Goal: Task Accomplishment & Management: Manage account settings

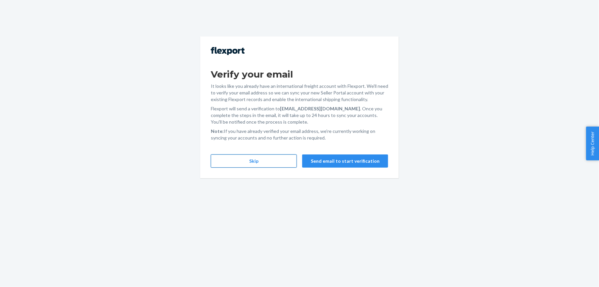
click at [251, 158] on button "Skip" at bounding box center [254, 160] width 86 height 13
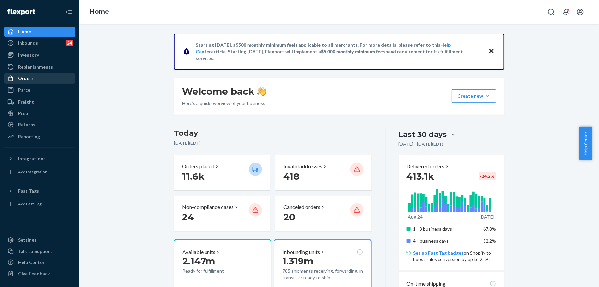
click at [28, 81] on div "Orders" at bounding box center [26, 78] width 16 height 7
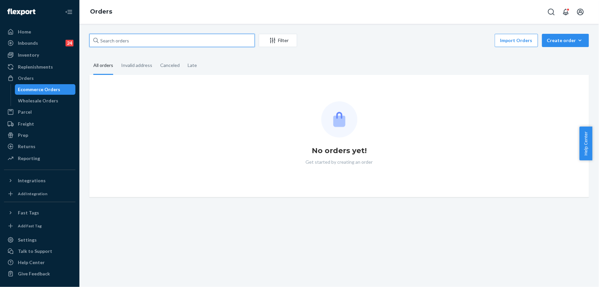
click at [187, 36] on input "text" at bounding box center [171, 40] width 165 height 13
paste input "254437612"
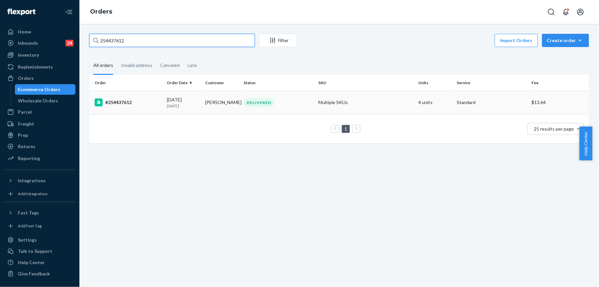
type input "254437612"
click at [113, 102] on div "#254437612" at bounding box center [128, 102] width 67 height 8
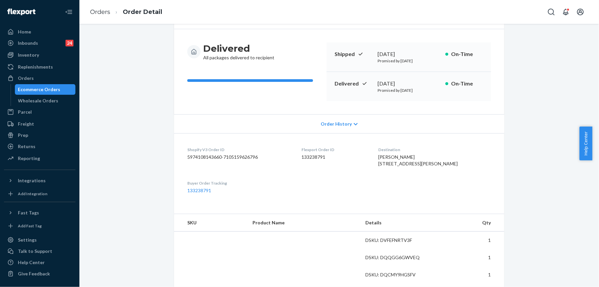
scroll to position [176, 0]
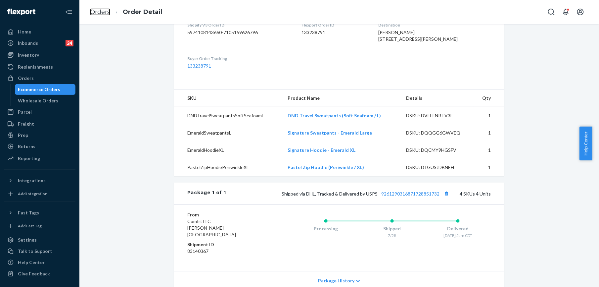
drag, startPoint x: 98, startPoint y: 13, endPoint x: 114, endPoint y: 29, distance: 22.9
click at [98, 13] on link "Orders" at bounding box center [100, 11] width 20 height 7
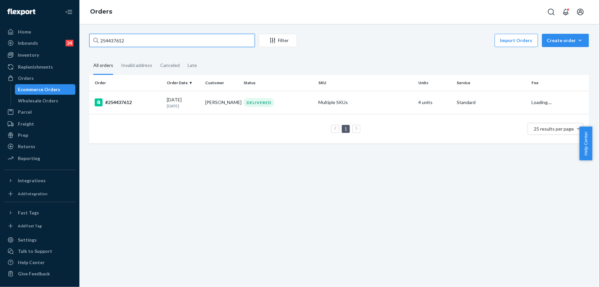
click at [137, 41] on input "254437612" at bounding box center [171, 40] width 165 height 13
paste input "5270014"
type input "255270014"
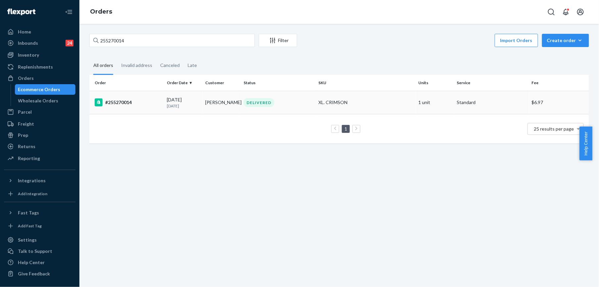
click at [114, 100] on div "#255270014" at bounding box center [128, 102] width 67 height 8
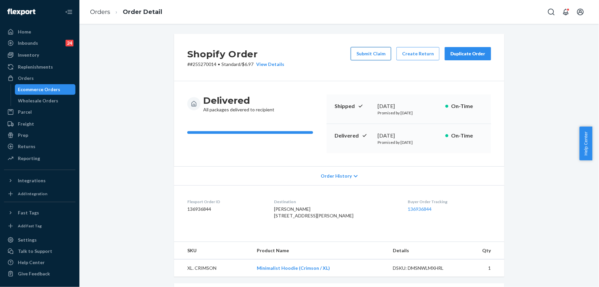
click at [372, 56] on button "Submit Claim" at bounding box center [371, 53] width 40 height 13
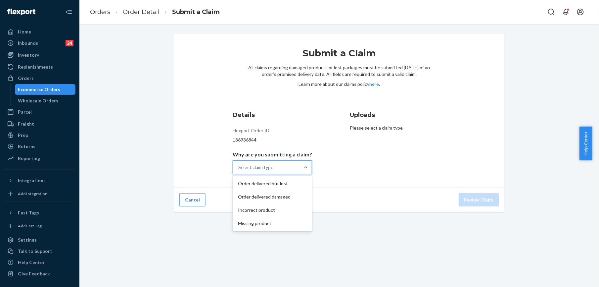
click at [241, 169] on div "Select claim type" at bounding box center [255, 167] width 35 height 7
click at [239, 169] on input "Why are you submitting a claim? option Order delivered but lost focused, 1 of 4…" at bounding box center [238, 167] width 1 height 7
click at [259, 211] on div "Incorrect product" at bounding box center [272, 209] width 77 height 13
click at [239, 170] on input "Why are you submitting a claim? option Incorrect product focused, 0 of 4. 4 res…" at bounding box center [238, 167] width 1 height 7
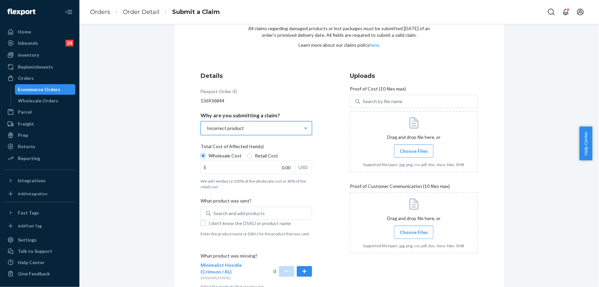
scroll to position [79, 0]
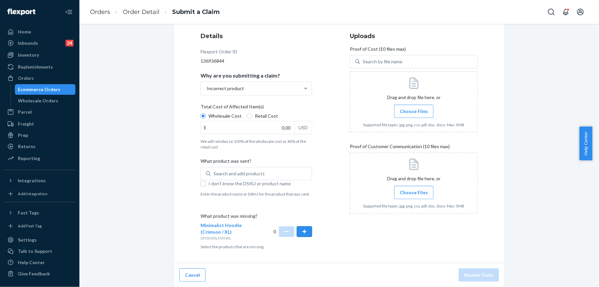
click at [301, 236] on button "button" at bounding box center [304, 231] width 15 height 11
click at [254, 168] on div "Search and add products" at bounding box center [261, 173] width 101 height 12
click at [214, 170] on input "Search and add products" at bounding box center [213, 173] width 1 height 7
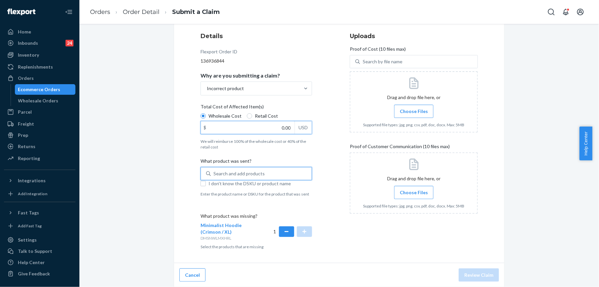
click at [281, 127] on input "0.00" at bounding box center [248, 127] width 94 height 13
type input "47.00"
click at [264, 171] on div "Search and add products" at bounding box center [261, 173] width 101 height 12
click at [214, 171] on input "Search and add products" at bounding box center [213, 173] width 1 height 7
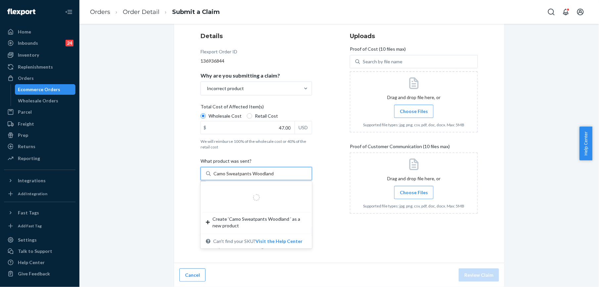
type input "Camo Sweatpants Woodland M"
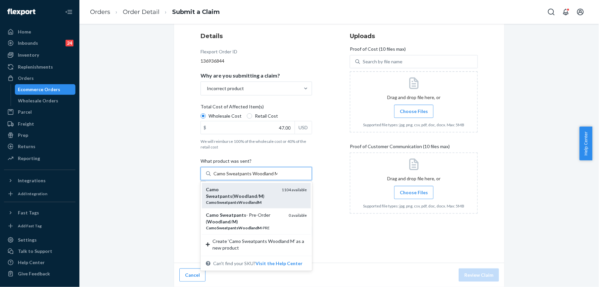
click at [235, 194] on div "Camo Sweatpants ( Woodland / M )" at bounding box center [241, 192] width 70 height 13
click at [235, 177] on input "Camo Sweatpants Woodland M" at bounding box center [245, 173] width 64 height 7
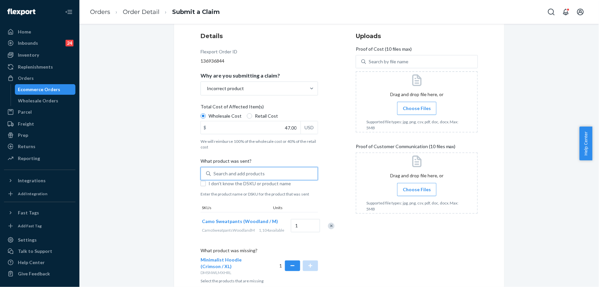
click at [398, 107] on label "Choose Files" at bounding box center [416, 108] width 39 height 13
click at [417, 107] on input "Choose Files" at bounding box center [417, 108] width 0 height 7
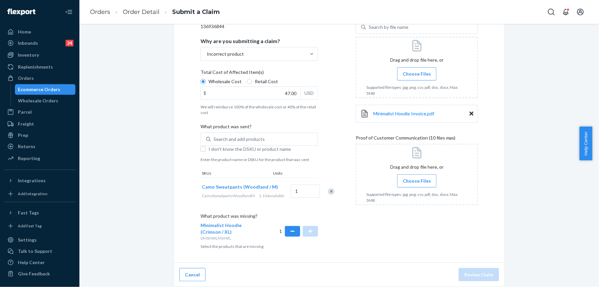
scroll to position [124, 0]
click at [408, 177] on span "Choose Files" at bounding box center [417, 180] width 28 height 7
click at [417, 177] on input "Choose Files" at bounding box center [417, 180] width 0 height 7
click at [423, 177] on span "Choose Files" at bounding box center [417, 180] width 28 height 7
click at [417, 177] on input "Choose Files" at bounding box center [417, 180] width 0 height 7
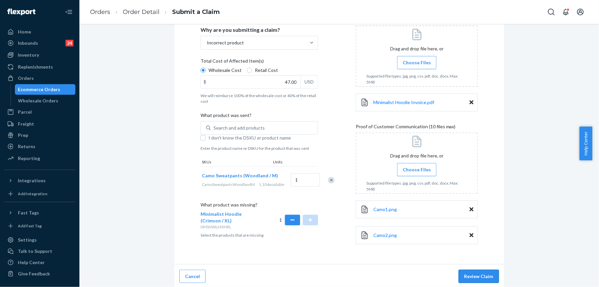
click at [473, 273] on button "Review Claim" at bounding box center [479, 275] width 40 height 13
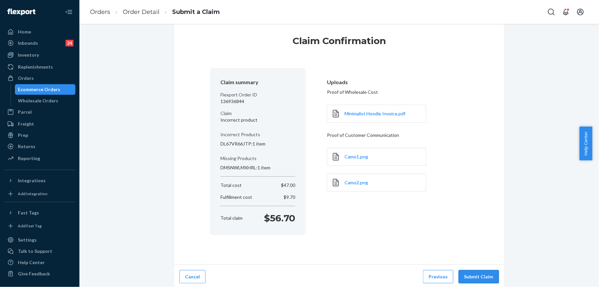
click at [474, 277] on button "Submit Claim" at bounding box center [479, 276] width 40 height 13
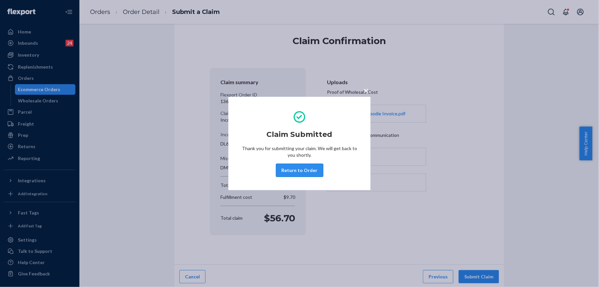
click at [312, 170] on button "Return to Order" at bounding box center [299, 169] width 47 height 13
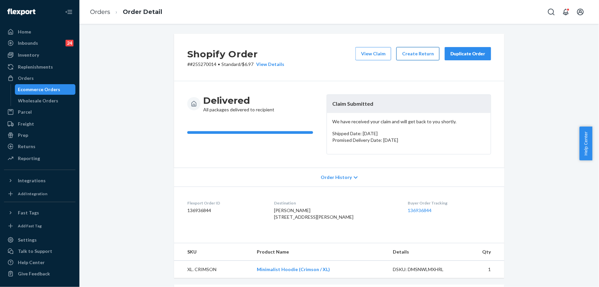
click at [411, 57] on button "Create Return" at bounding box center [417, 53] width 43 height 13
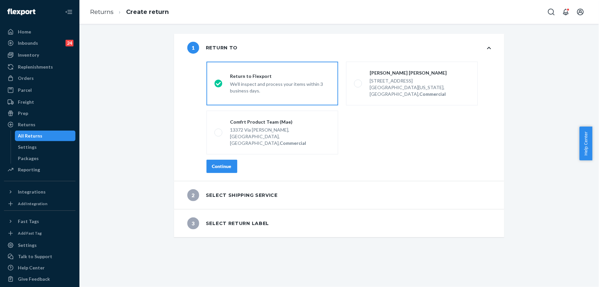
click at [226, 163] on div "Continue" at bounding box center [222, 166] width 20 height 7
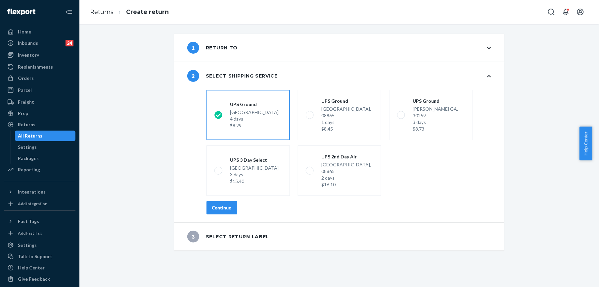
click at [214, 204] on div "Continue" at bounding box center [222, 207] width 20 height 7
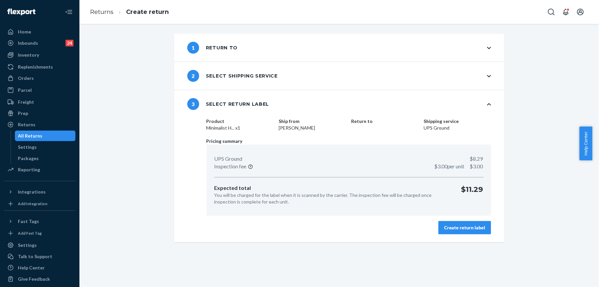
click at [449, 228] on div "Create return label" at bounding box center [464, 227] width 41 height 7
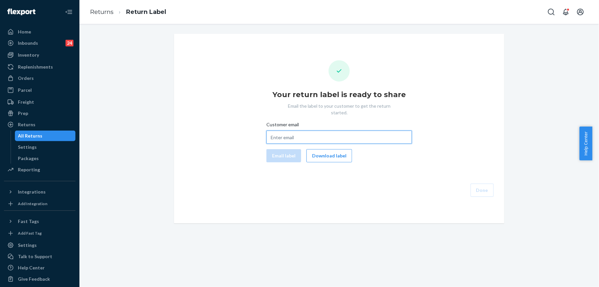
click at [278, 132] on input "Customer email" at bounding box center [339, 136] width 146 height 13
paste input "[EMAIL_ADDRESS][DOMAIN_NAME]"
type input "[EMAIL_ADDRESS][DOMAIN_NAME]"
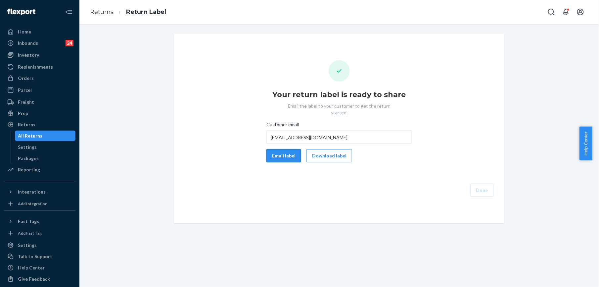
click at [281, 149] on button "Email label" at bounding box center [283, 155] width 35 height 13
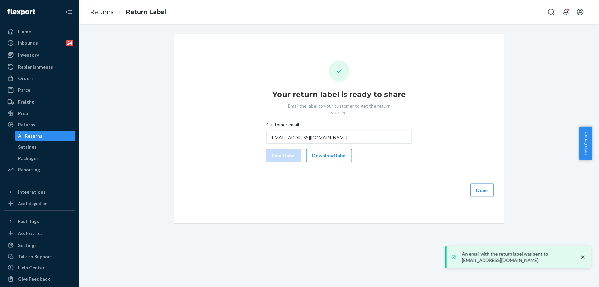
click at [474, 186] on button "Done" at bounding box center [482, 189] width 23 height 13
